Goal: Task Accomplishment & Management: Manage account settings

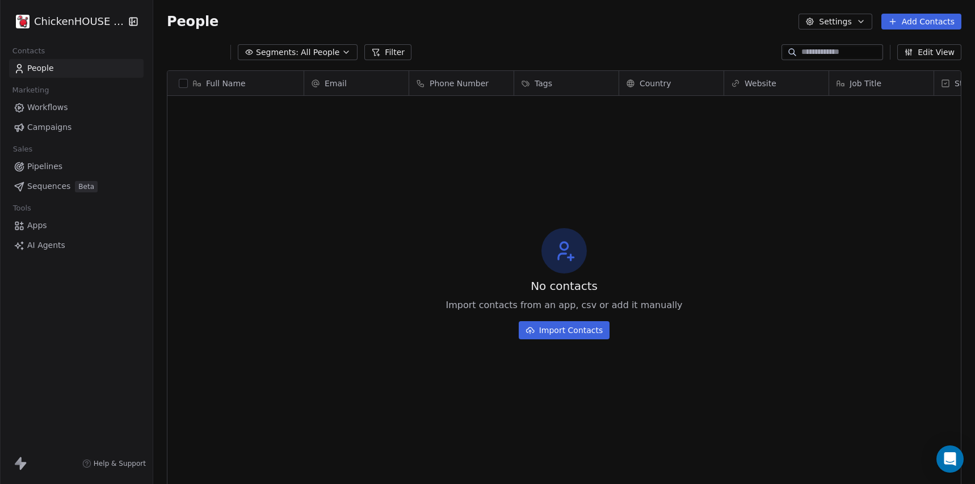
scroll to position [426, 822]
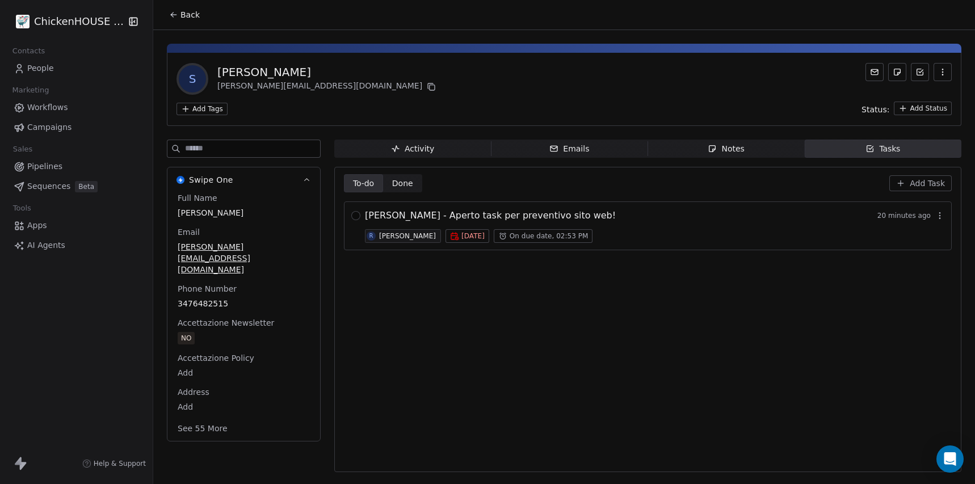
click at [695, 146] on span "Notes Notes" at bounding box center [726, 149] width 157 height 18
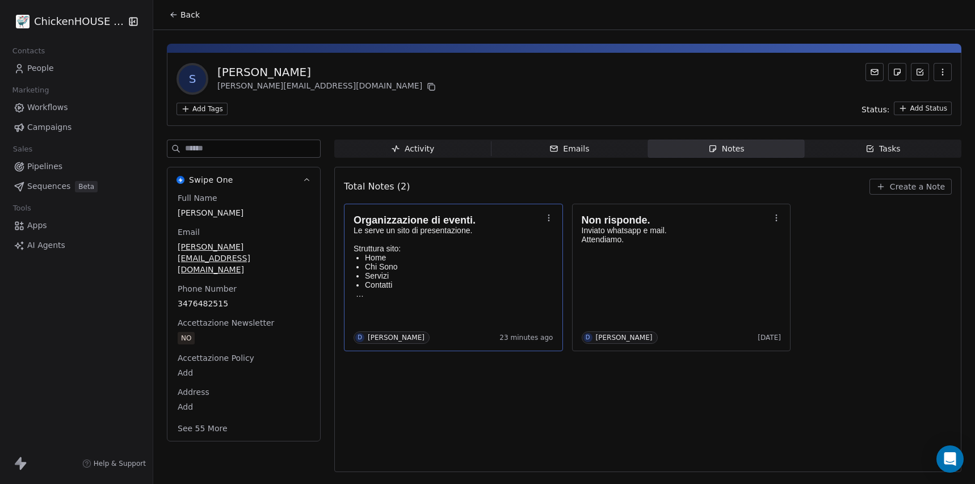
click at [493, 248] on p "Struttura sito:" at bounding box center [448, 248] width 188 height 9
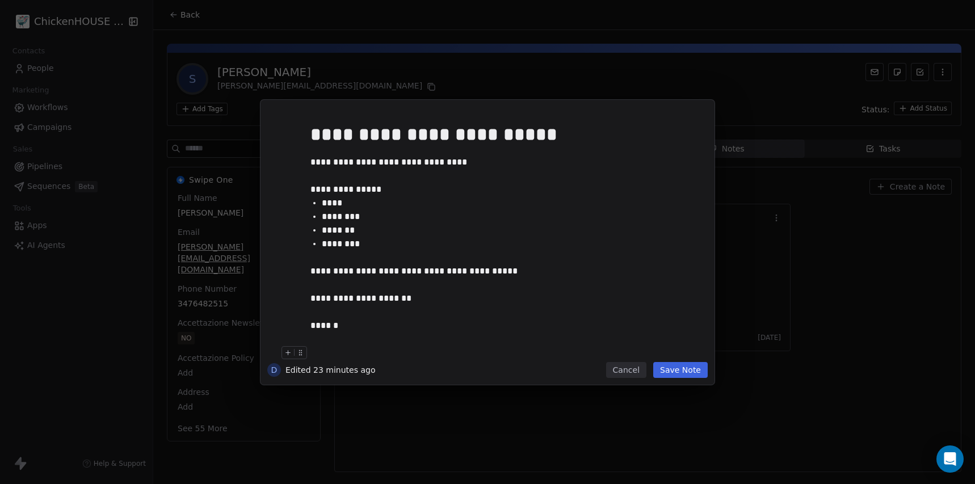
click at [622, 368] on button "Cancel" at bounding box center [626, 370] width 40 height 16
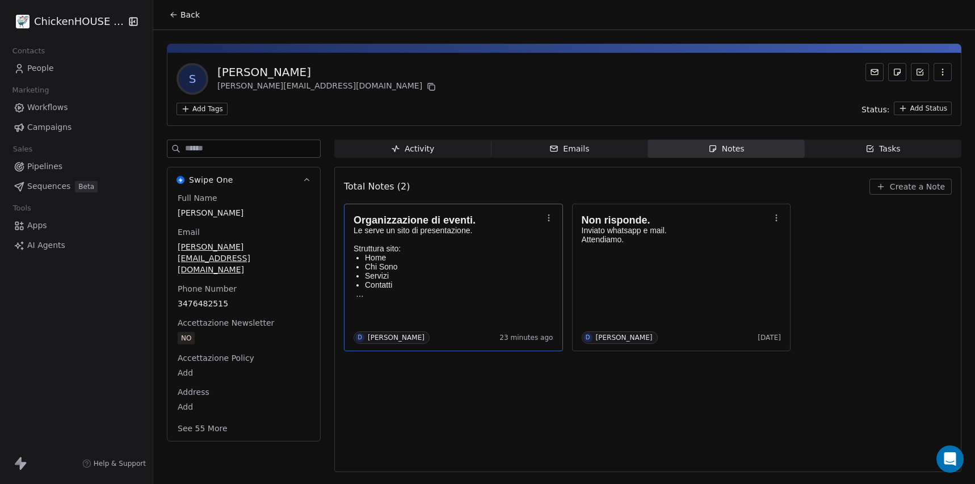
copy div "[PERSON_NAME]"
drag, startPoint x: 219, startPoint y: 72, endPoint x: 287, endPoint y: 67, distance: 67.7
click at [287, 67] on div "[PERSON_NAME]" at bounding box center [327, 72] width 221 height 16
click at [430, 85] on icon at bounding box center [432, 87] width 5 height 5
click at [478, 278] on p "Servizi" at bounding box center [453, 275] width 177 height 9
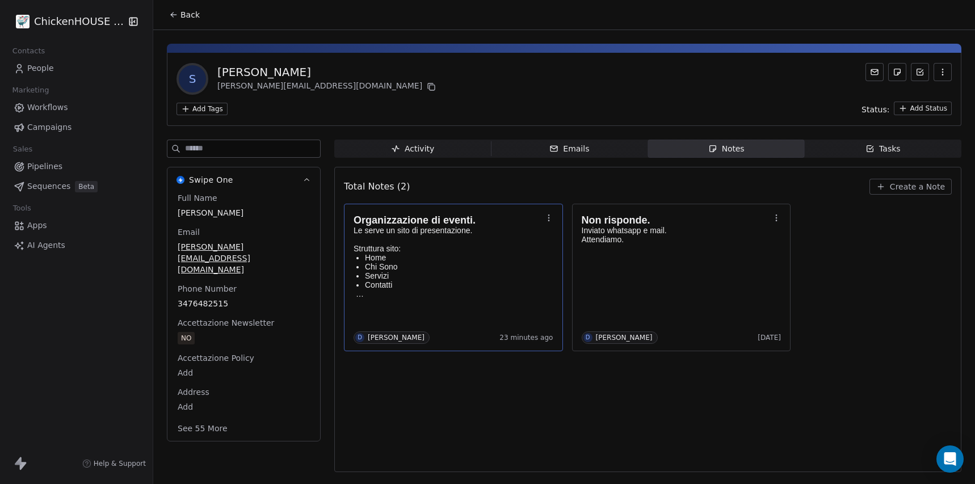
click at [478, 278] on p "Servizi" at bounding box center [453, 275] width 177 height 9
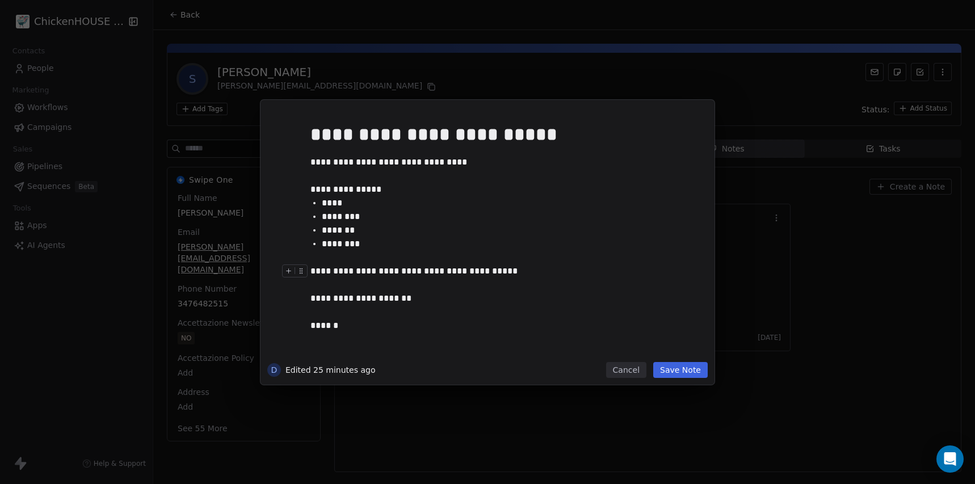
click at [478, 278] on div "**********" at bounding box center [504, 305] width 388 height 82
click at [878, 294] on div "**********" at bounding box center [487, 242] width 975 height 285
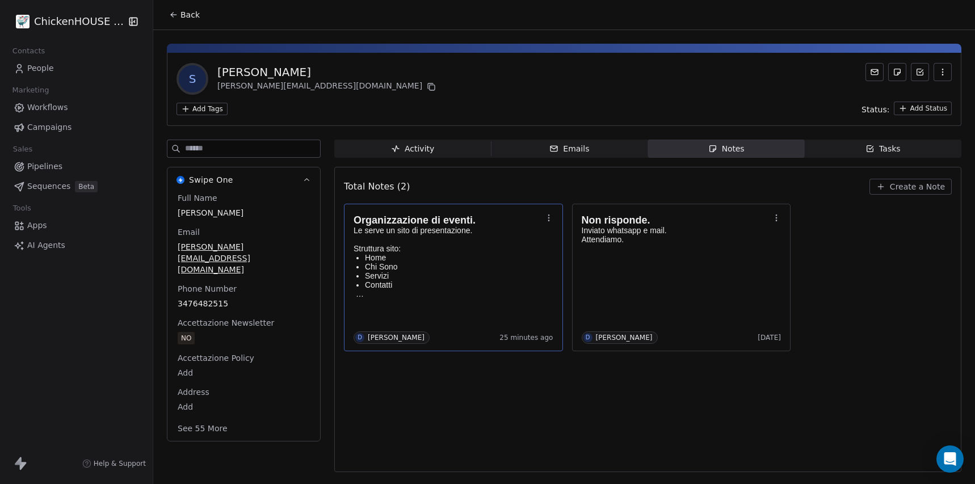
click at [847, 153] on span "Tasks Tasks" at bounding box center [883, 149] width 157 height 18
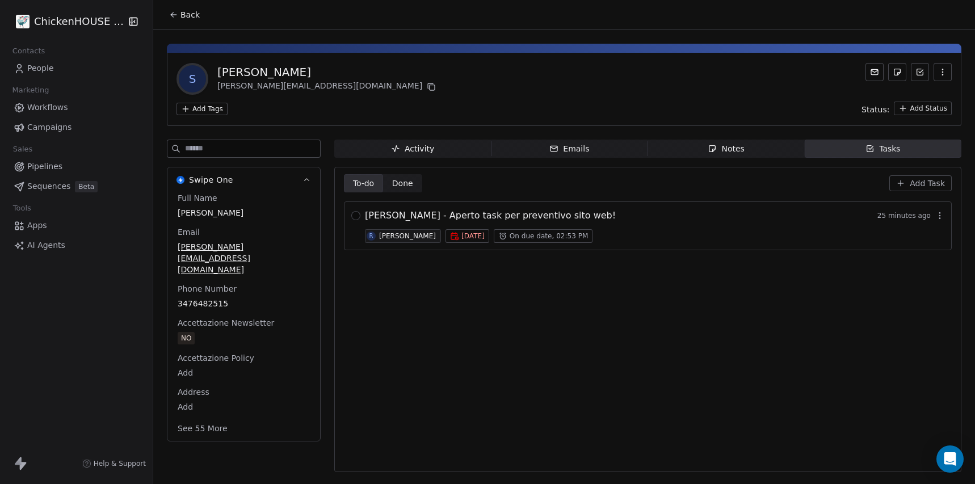
click at [386, 214] on span "[PERSON_NAME] - Aperto task per preventivo sito web!" at bounding box center [490, 216] width 251 height 14
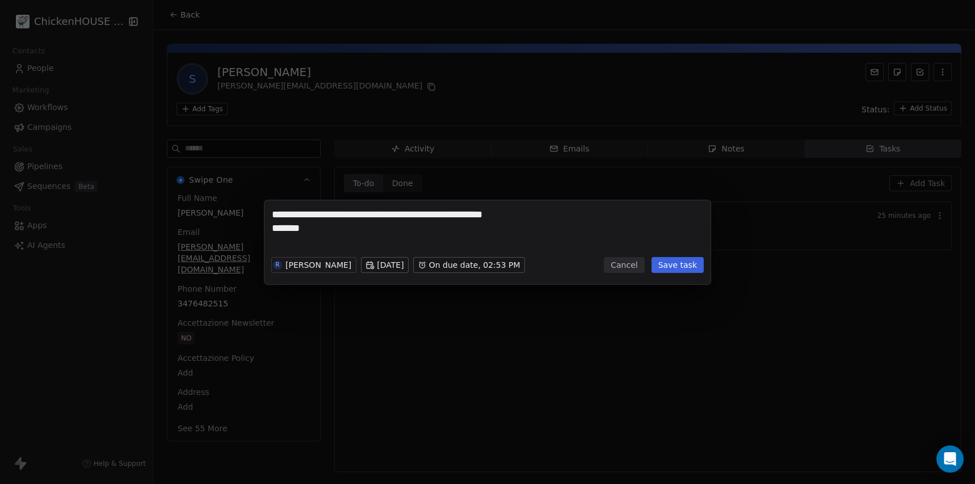
type textarea "**********"
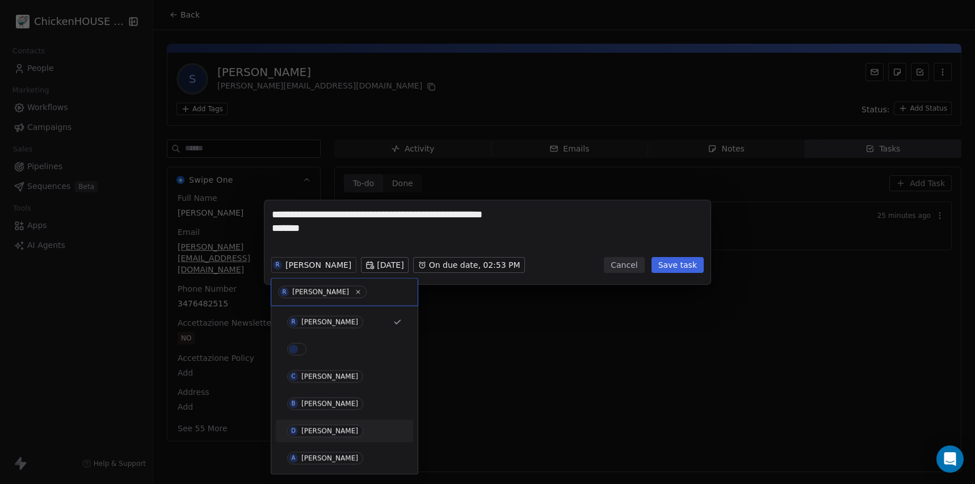
click at [311, 432] on div "[PERSON_NAME]" at bounding box center [329, 431] width 57 height 8
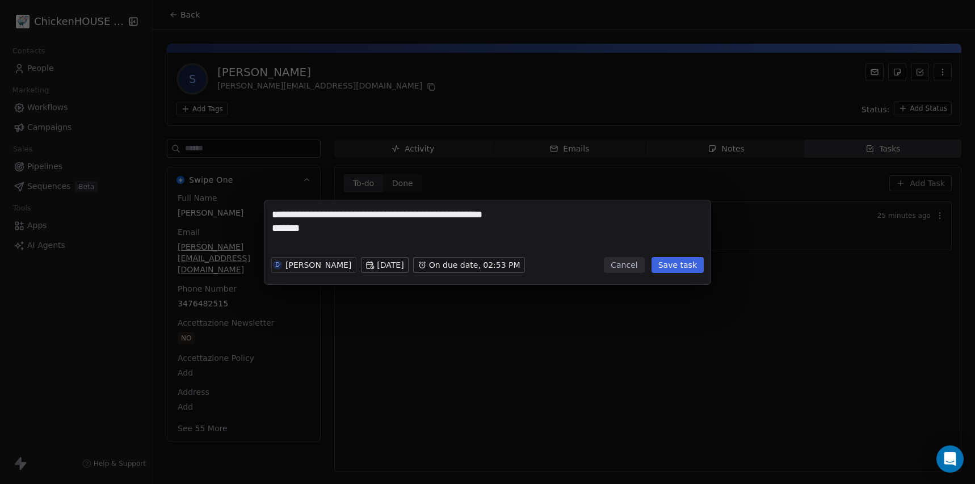
click at [666, 267] on button "Save task" at bounding box center [677, 265] width 52 height 16
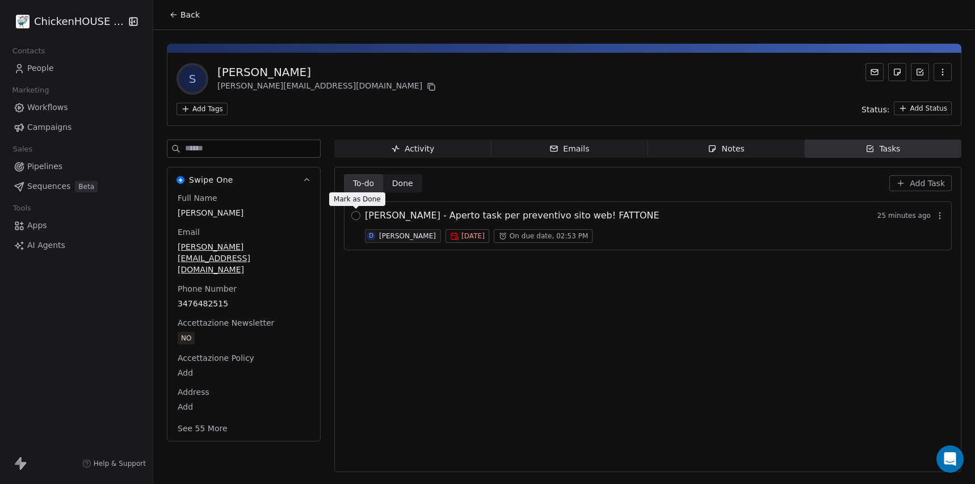
click at [356, 218] on button "button" at bounding box center [355, 215] width 9 height 9
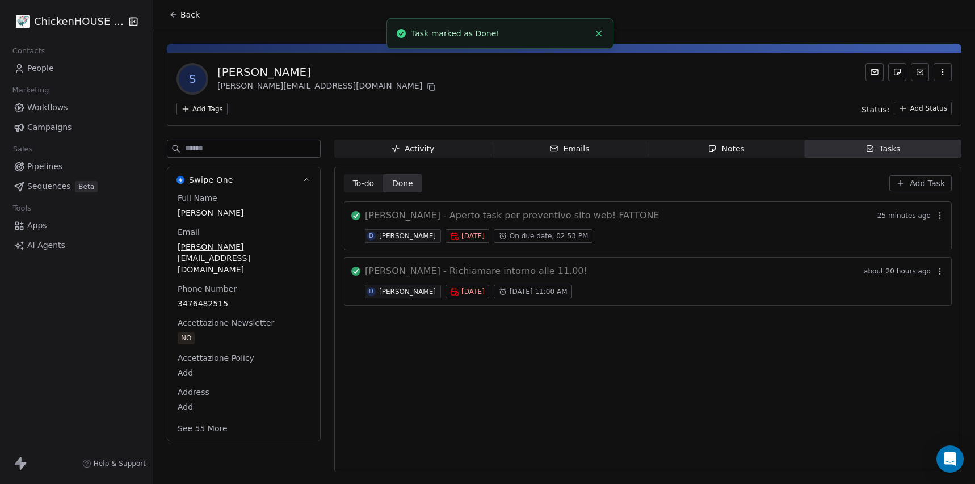
click at [195, 17] on span "Back" at bounding box center [189, 14] width 19 height 11
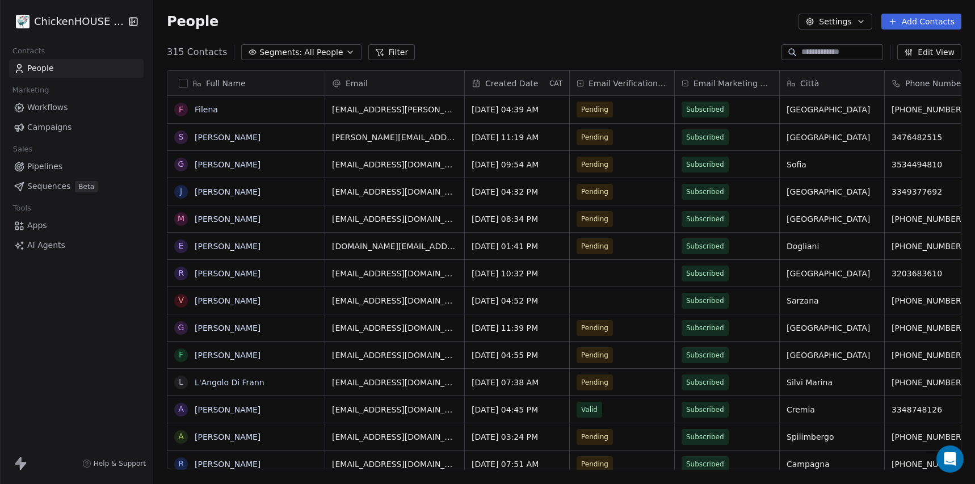
scroll to position [426, 822]
